Goal: Information Seeking & Learning: Learn about a topic

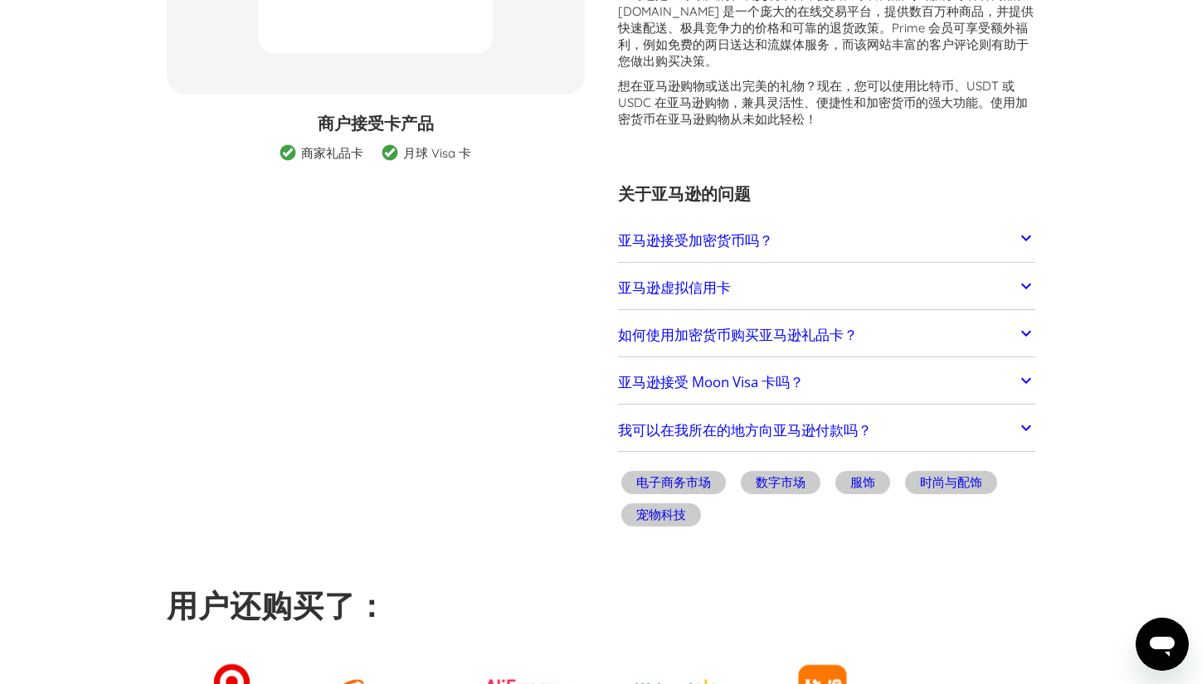
scroll to position [83, 0]
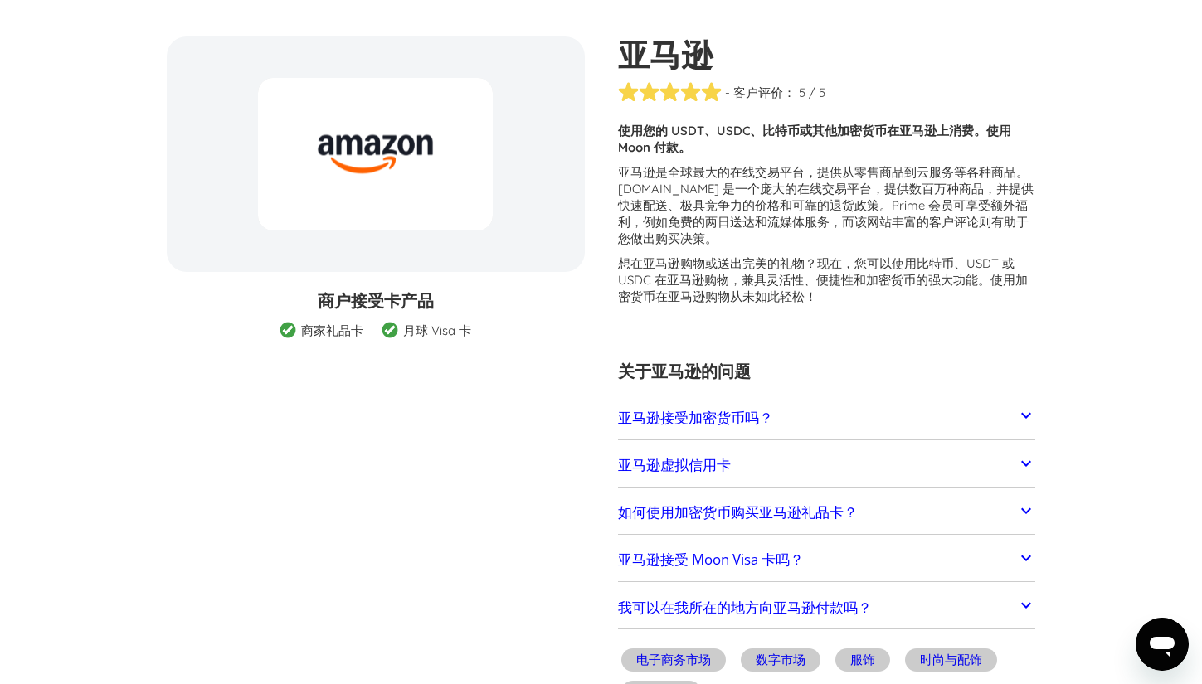
scroll to position [166, 0]
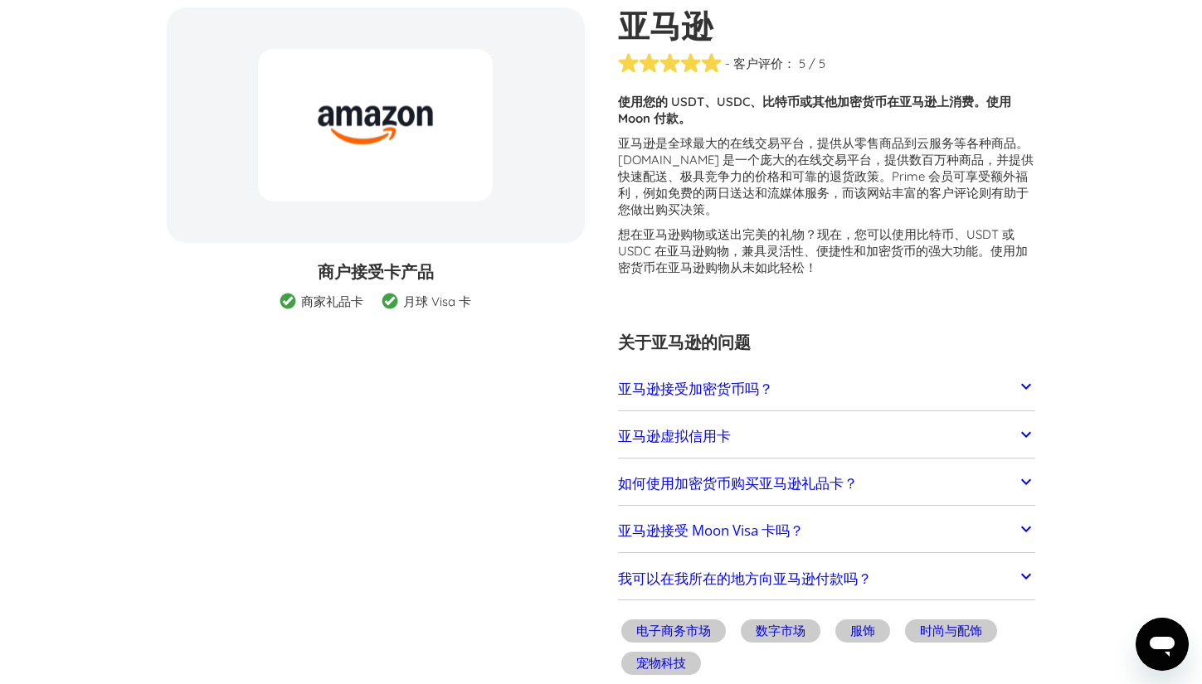
click at [1026, 388] on icon at bounding box center [1026, 387] width 10 height 6
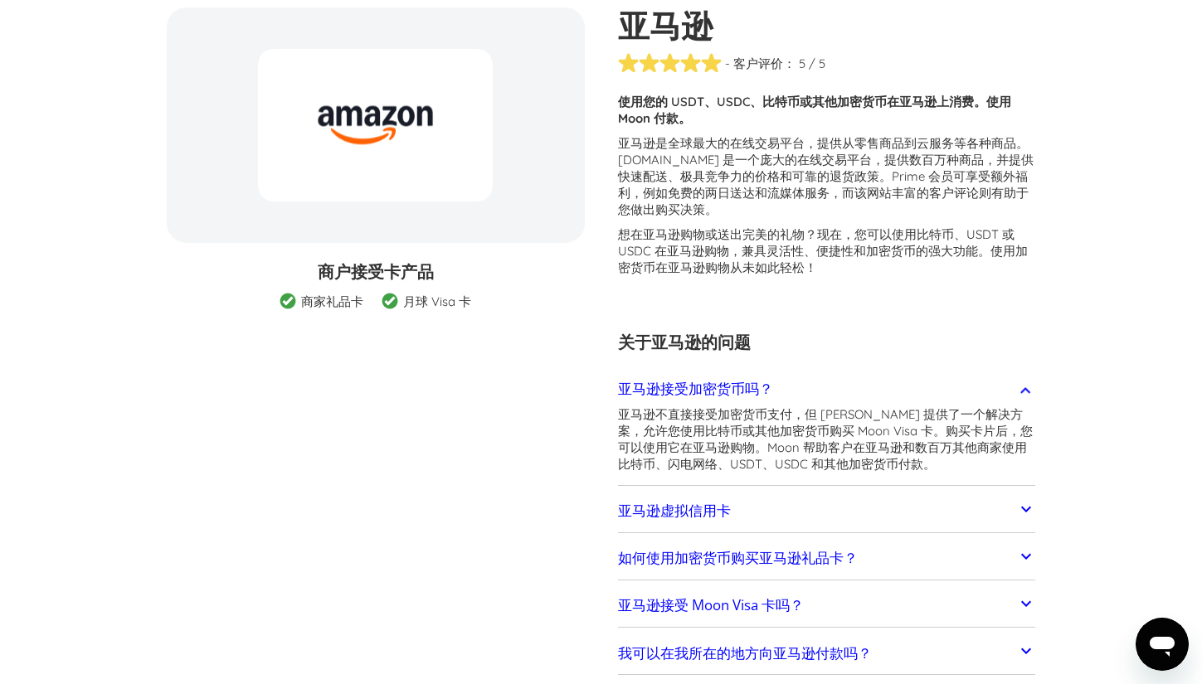
click at [929, 347] on h3 "关于亚马逊的问题" at bounding box center [827, 342] width 418 height 25
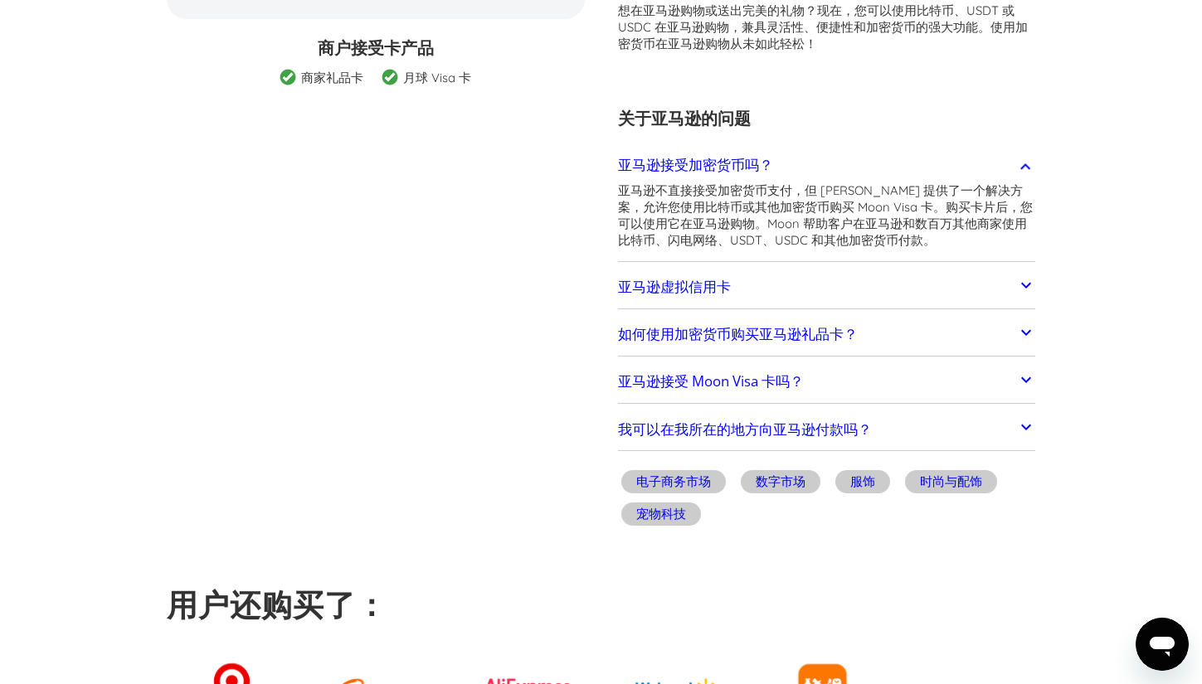
scroll to position [415, 0]
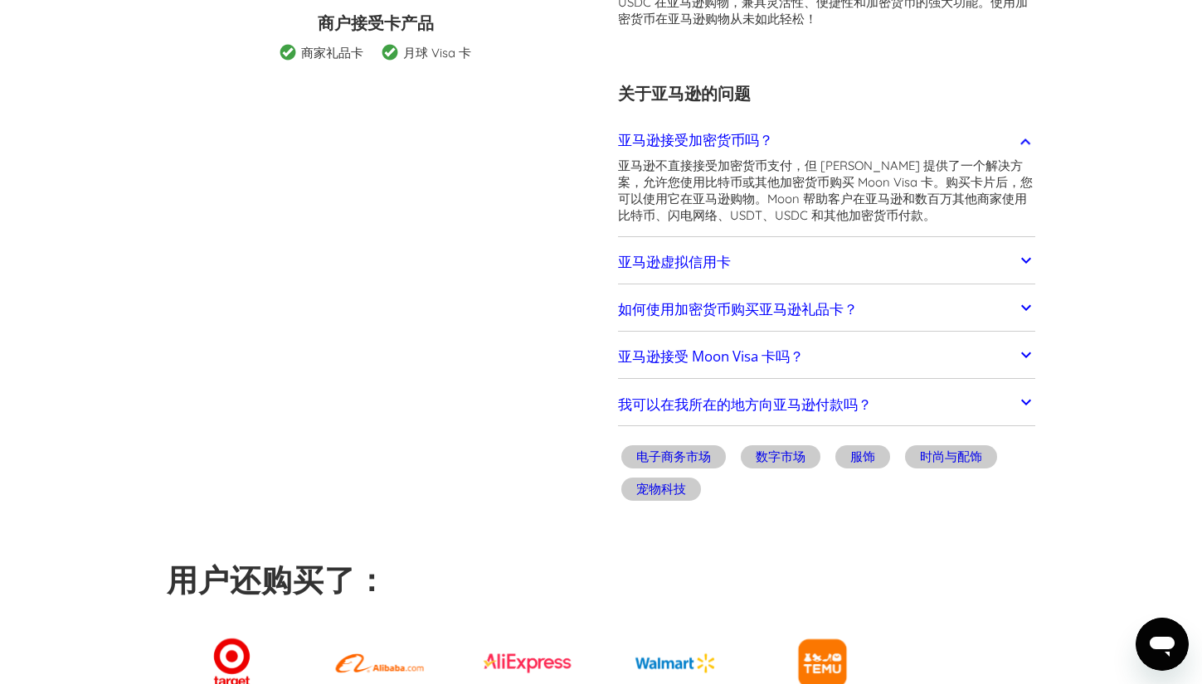
click at [1021, 260] on icon at bounding box center [1026, 260] width 20 height 20
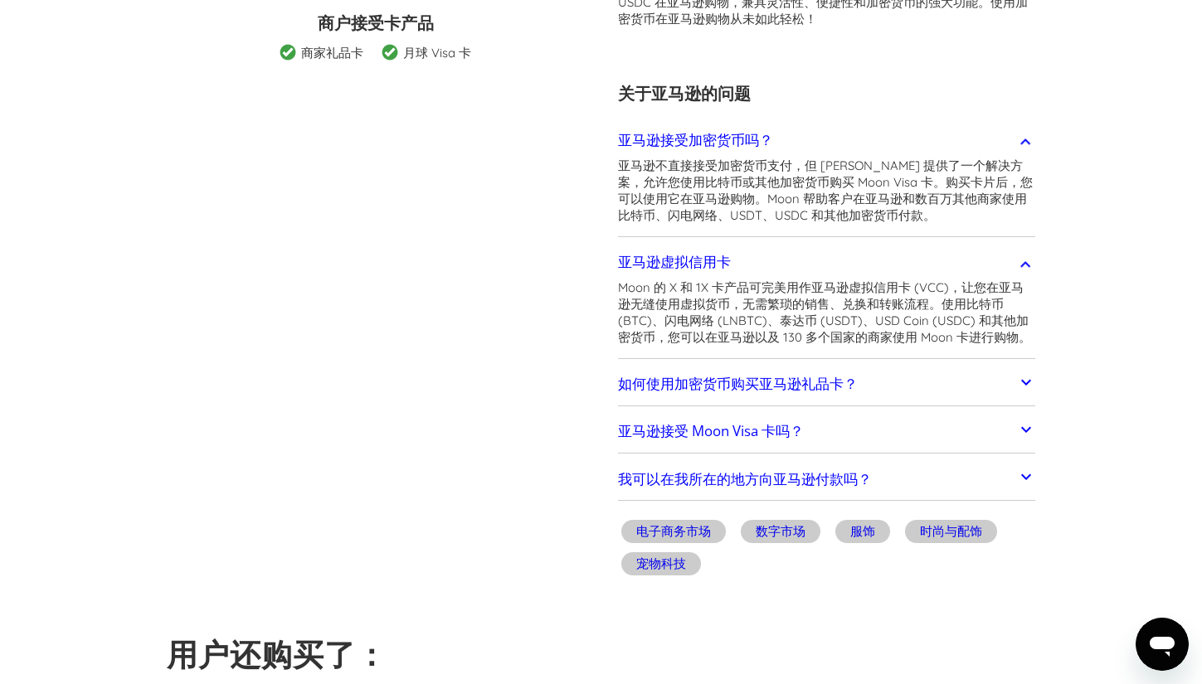
click at [1013, 430] on link "亚马逊接受 Moon Visa 卡吗？" at bounding box center [827, 432] width 418 height 35
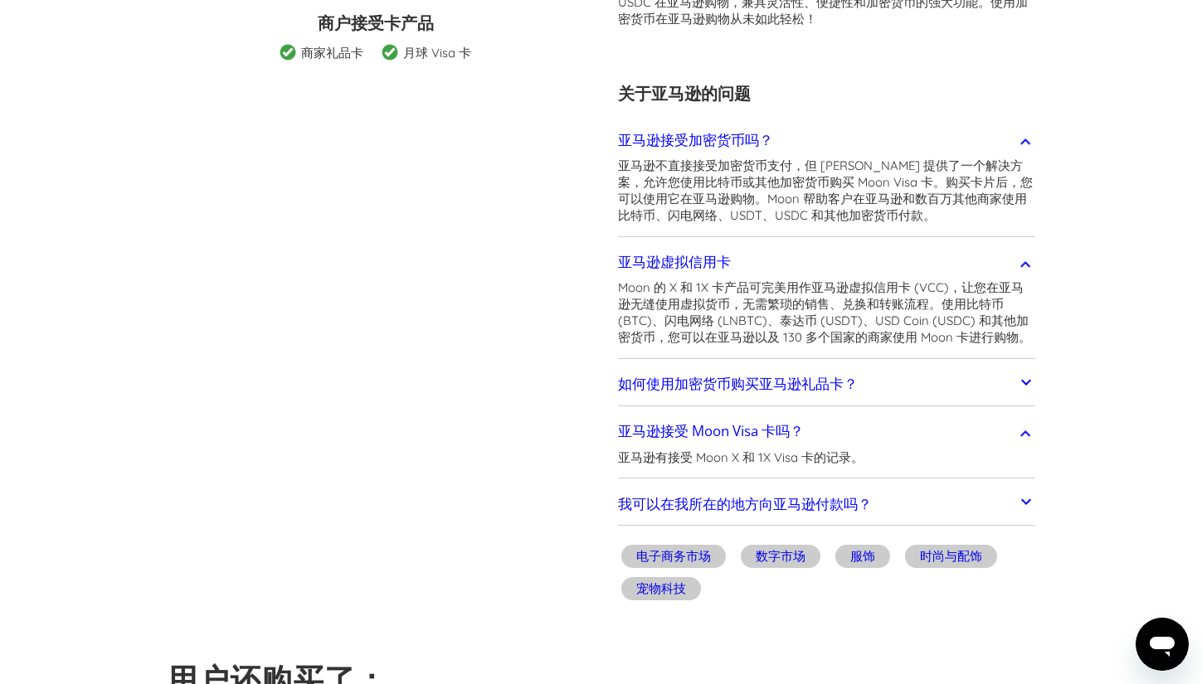
click at [1017, 390] on icon at bounding box center [1026, 382] width 20 height 20
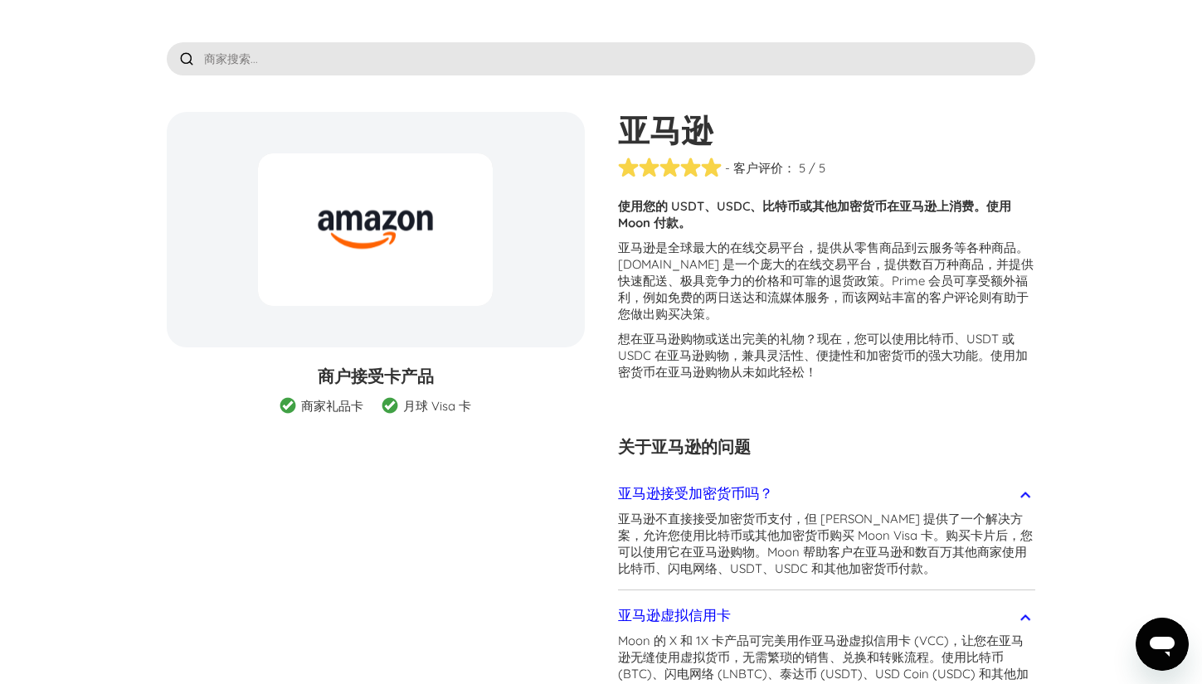
scroll to position [0, 0]
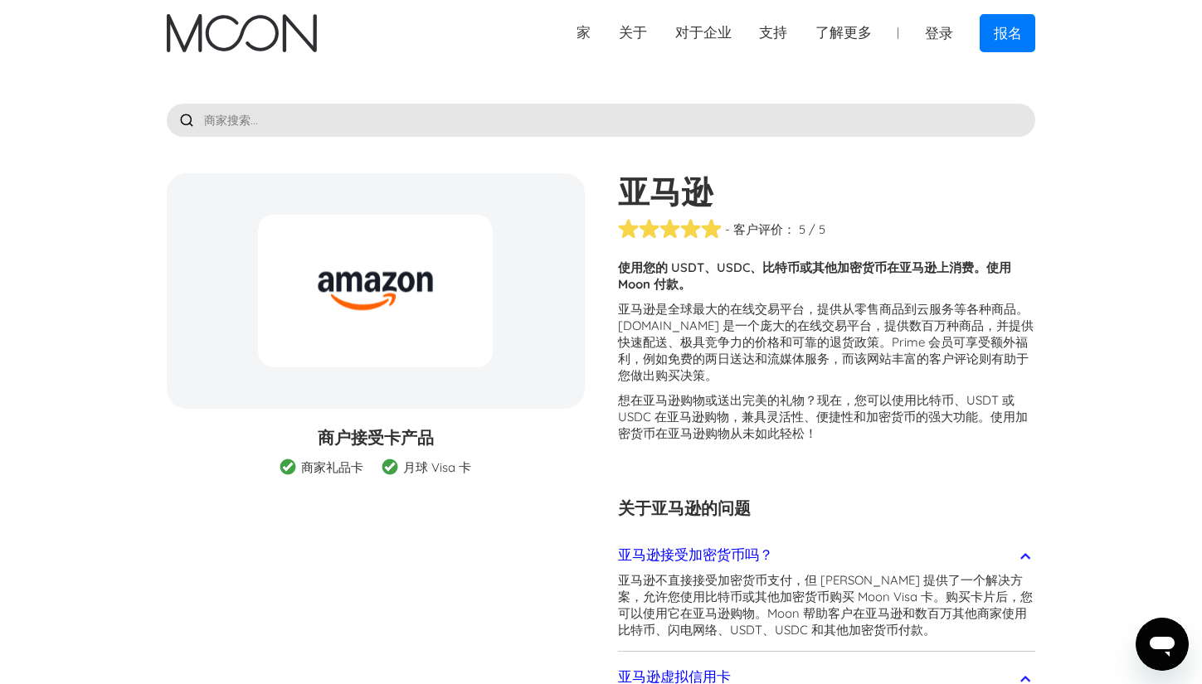
click at [576, 27] on font "家" at bounding box center [583, 32] width 14 height 17
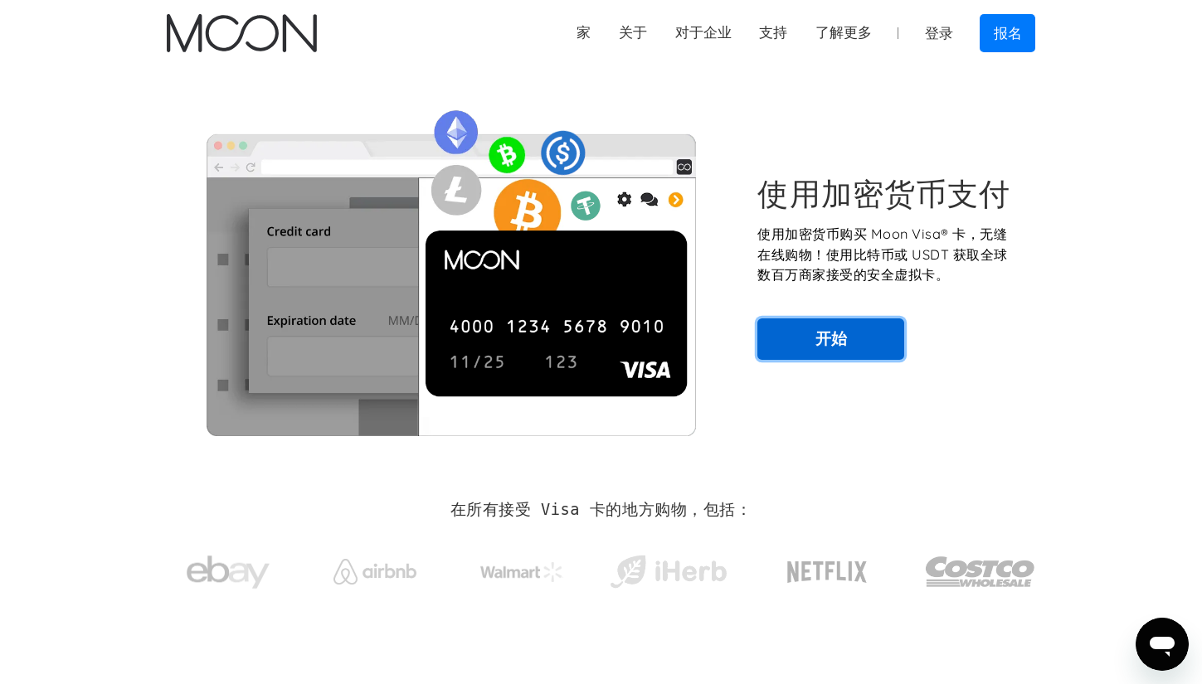
click at [837, 351] on link "开始" at bounding box center [830, 338] width 147 height 41
